Goal: Find specific page/section: Find specific page/section

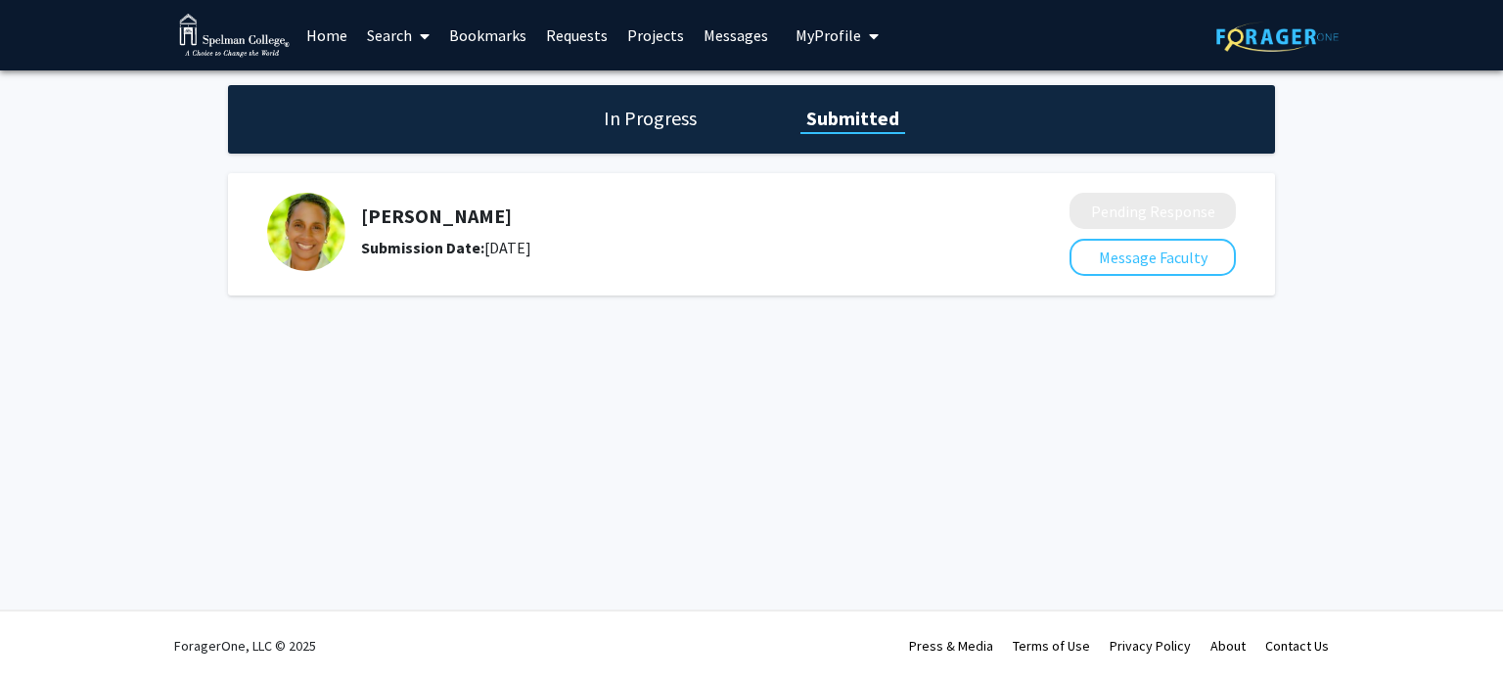
click at [580, 34] on link "Requests" at bounding box center [576, 35] width 81 height 68
click at [737, 31] on link "Messages" at bounding box center [736, 35] width 84 height 68
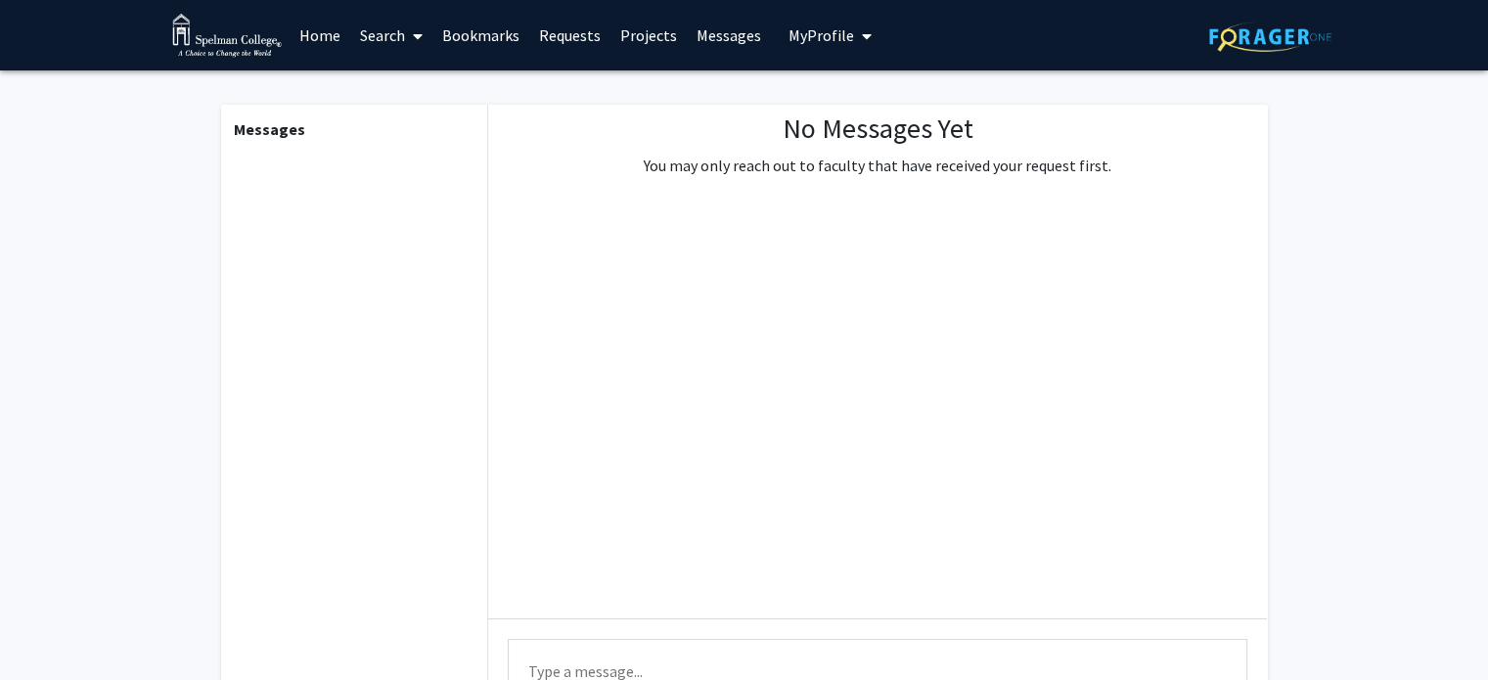
click at [325, 44] on link "Home" at bounding box center [320, 35] width 61 height 68
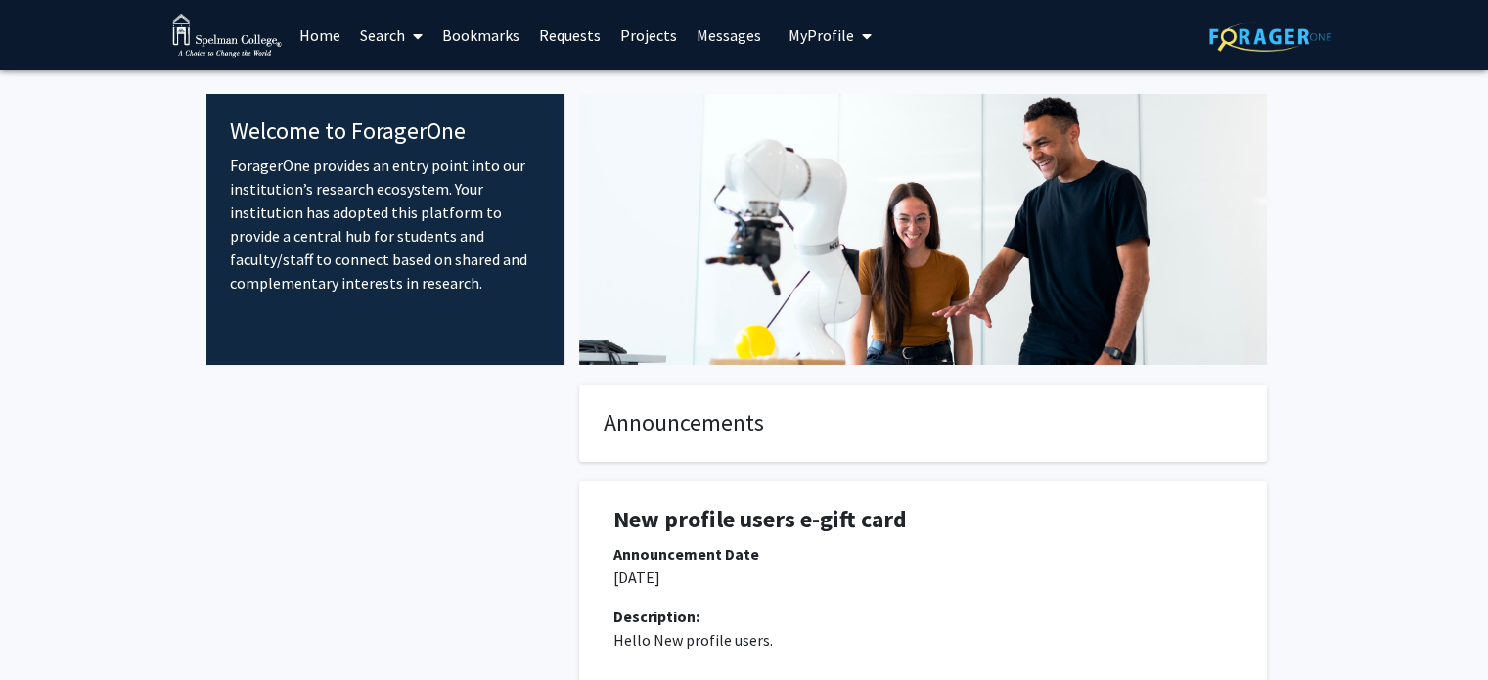
click at [567, 29] on link "Requests" at bounding box center [569, 35] width 81 height 68
